Goal: Task Accomplishment & Management: Complete application form

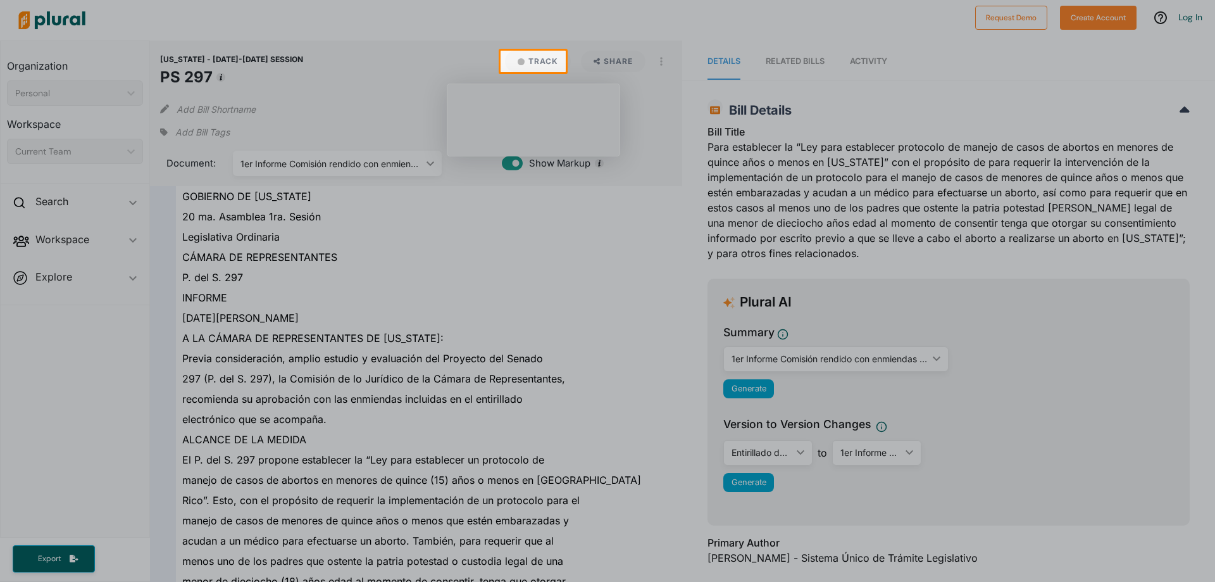
click at [506, 196] on div at bounding box center [607, 327] width 1215 height 510
click at [534, 70] on button "Track" at bounding box center [538, 62] width 66 height 22
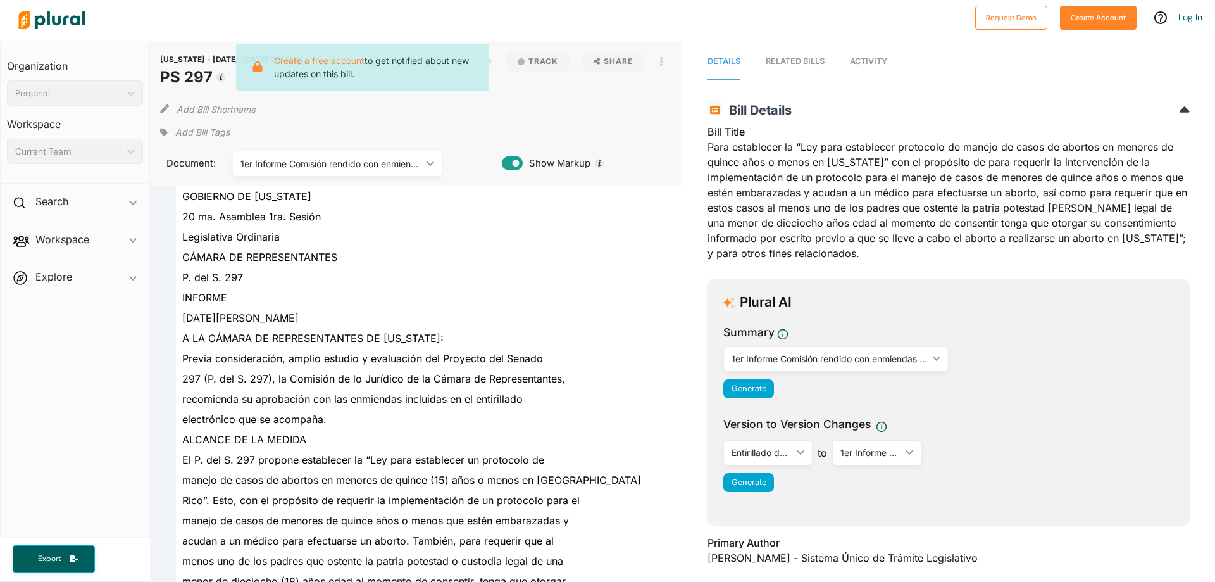
click at [354, 59] on link "Create a free account" at bounding box center [319, 60] width 91 height 11
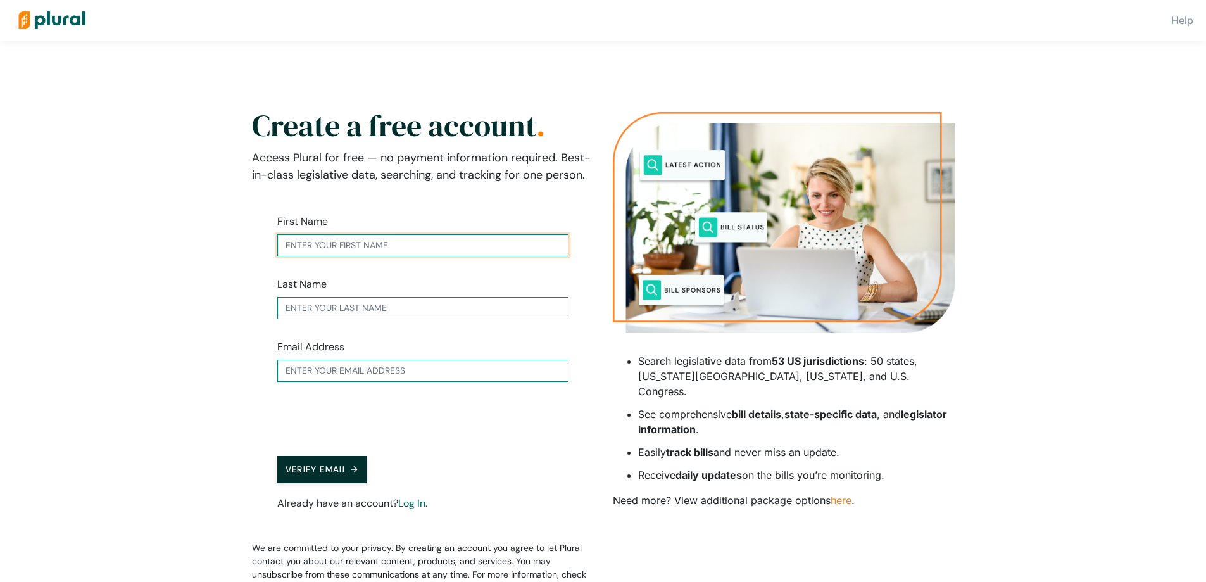
click at [475, 243] on input "text" at bounding box center [422, 245] width 291 height 22
click at [492, 249] on input "Amu" at bounding box center [422, 245] width 291 height 22
type input "[PERSON_NAME]"
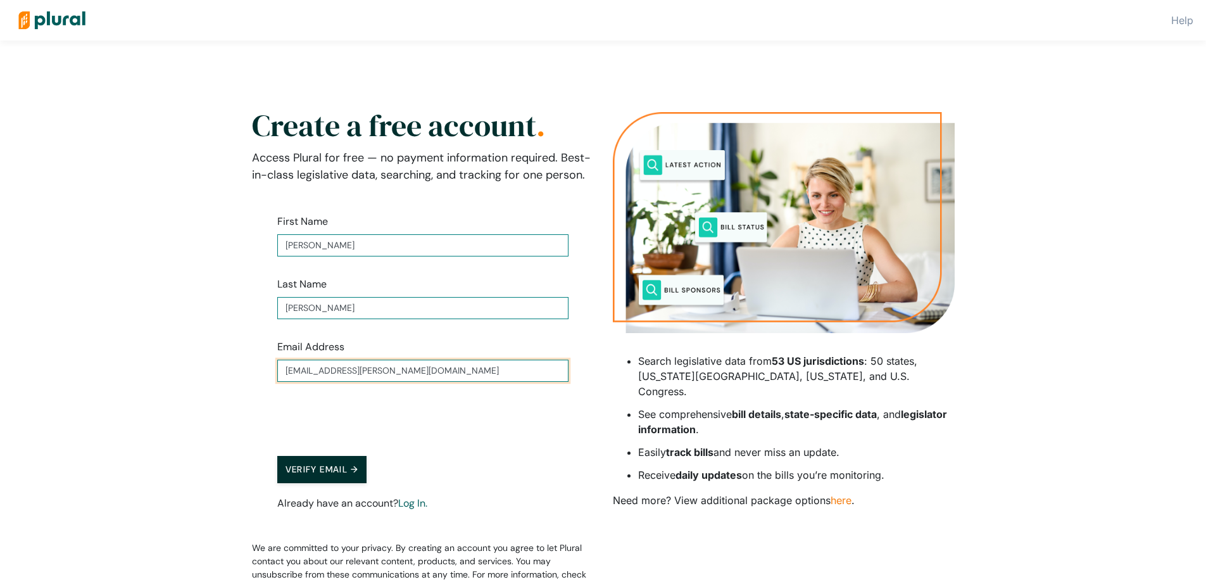
type input "[EMAIL_ADDRESS][PERSON_NAME][DOMAIN_NAME]"
